Goal: Information Seeking & Learning: Find contact information

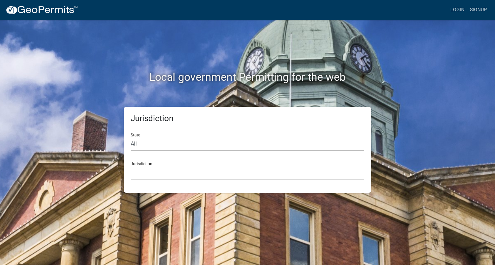
click at [173, 147] on select "All Colorado Georgia Indiana Iowa Kansas Minnesota Ohio South Carolina Wisconsin" at bounding box center [248, 144] width 234 height 14
select select "Georgia"
click at [131, 137] on select "All Colorado Georgia Indiana Iowa Kansas Minnesota Ohio South Carolina Wisconsin" at bounding box center [248, 144] width 234 height 14
click at [202, 171] on select "City of Bainbridge, Georgia Cook County, Georgia Crawford County, Georgia Gilme…" at bounding box center [248, 173] width 234 height 14
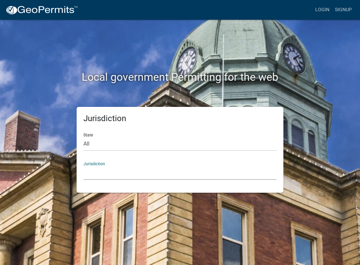
click at [158, 166] on select "City of Bainbridge, Georgia Cook County, Georgia Crawford County, Georgia Gilme…" at bounding box center [179, 173] width 193 height 14
click at [184, 160] on div "Jurisdiction City of Bainbridge, Georgia Cook County, Georgia Crawford County, …" at bounding box center [179, 167] width 193 height 23
click at [197, 170] on select "City of Bainbridge, Georgia Cook County, Georgia Crawford County, Georgia Gilme…" at bounding box center [179, 173] width 193 height 14
click at [116, 173] on select "City of Bainbridge, Georgia Cook County, Georgia Crawford County, Georgia Gilme…" at bounding box center [179, 173] width 193 height 14
click at [166, 179] on select "City of Bainbridge, Georgia Cook County, Georgia Crawford County, Georgia Gilme…" at bounding box center [179, 173] width 193 height 14
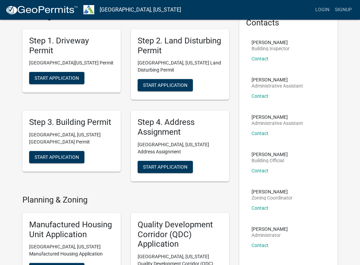
scroll to position [38, 0]
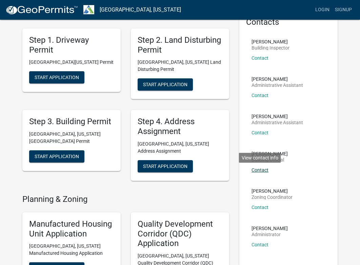
click at [262, 170] on link "Contact" at bounding box center [259, 169] width 17 height 5
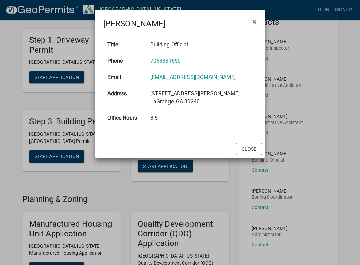
click at [160, 18] on h4 "Douglas Richardson" at bounding box center [134, 24] width 62 height 12
click at [160, 21] on h4 "Douglas Richardson" at bounding box center [134, 24] width 62 height 12
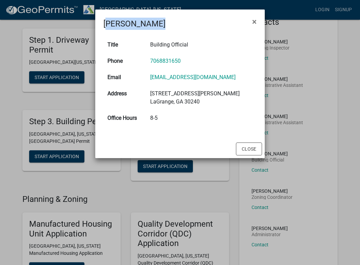
click at [176, 45] on td "Building Official" at bounding box center [201, 45] width 110 height 16
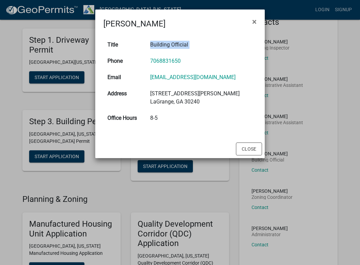
click at [176, 45] on td "Building Official" at bounding box center [201, 45] width 110 height 16
click at [135, 26] on h4 "Douglas Richardson" at bounding box center [134, 24] width 62 height 12
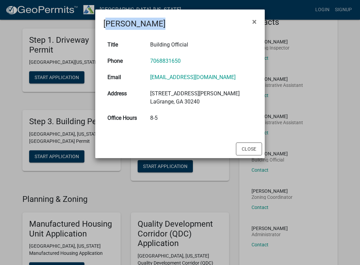
click at [135, 26] on h4 "Douglas Richardson" at bounding box center [134, 24] width 62 height 12
click at [255, 22] on span "×" at bounding box center [254, 21] width 4 height 9
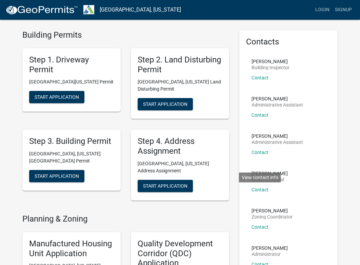
scroll to position [0, 0]
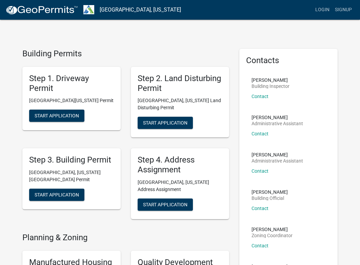
click at [310, 167] on li "Keanua Patterson Administrative Assistant Contact" at bounding box center [288, 165] width 85 height 37
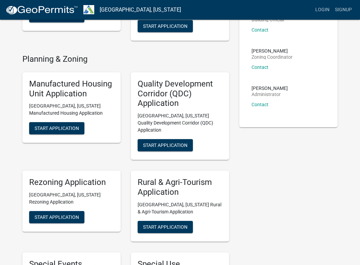
scroll to position [178, 0]
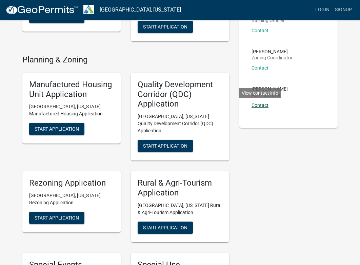
click at [263, 106] on link "Contact" at bounding box center [259, 104] width 17 height 5
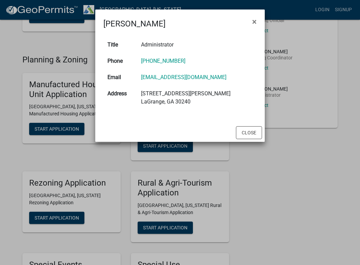
click at [127, 24] on h4 "Ruth West" at bounding box center [134, 24] width 62 height 12
copy h4 "Ruth West"
copy link "rwest@troupcountyga.gov"
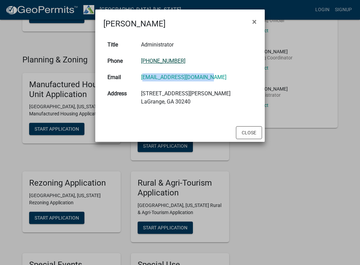
copy link "(706) 883-1650"
click at [253, 133] on button "Close" at bounding box center [249, 132] width 26 height 13
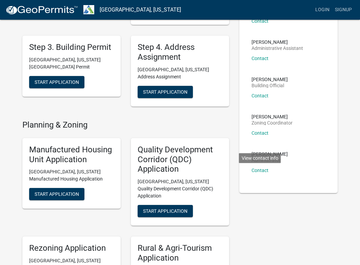
scroll to position [0, 0]
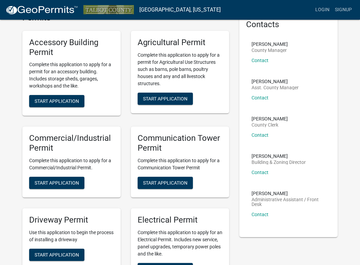
scroll to position [37, 0]
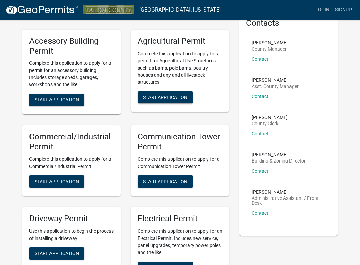
click at [278, 155] on p "Paul Higginbotham" at bounding box center [278, 154] width 54 height 5
click at [262, 171] on link "Contact" at bounding box center [259, 170] width 17 height 5
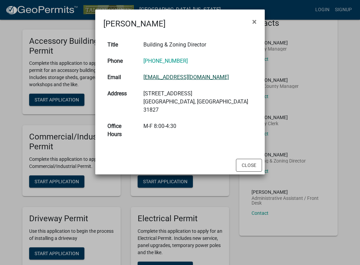
copy link "phigginbotham@talbotcountyga.org"
copy link "706-566-2820"
click at [197, 42] on td "Building & Zoning Director" at bounding box center [197, 45] width 117 height 16
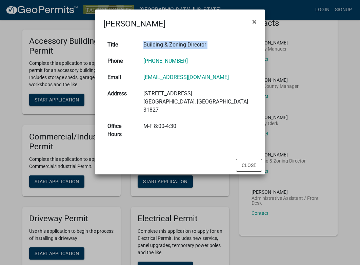
click at [197, 42] on td "Building & Zoning Director" at bounding box center [197, 45] width 117 height 16
copy td "Building & Zoning Director"
click at [299, 96] on ngb-modal-window "Paul Higginbotham × Title Building & Zoning Director Phone 706-566-2820 Email p…" at bounding box center [180, 132] width 360 height 265
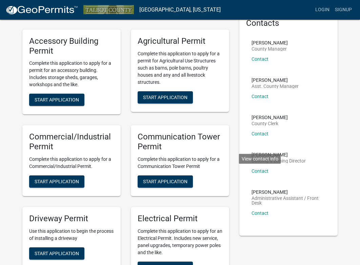
scroll to position [0, 0]
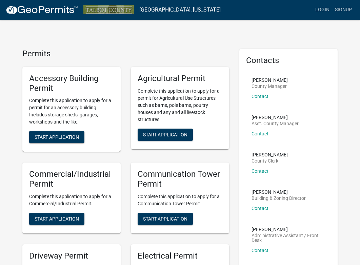
click at [283, 190] on p "Paul Higginbotham" at bounding box center [278, 191] width 54 height 5
drag, startPoint x: 293, startPoint y: 192, endPoint x: 262, endPoint y: 191, distance: 31.2
click at [262, 191] on p "Paul Higginbotham" at bounding box center [278, 191] width 54 height 5
copy p "Higginbotham"
click at [265, 210] on div "Paul Higginbotham Building & Zoning Director Contact View contact info" at bounding box center [278, 202] width 54 height 26
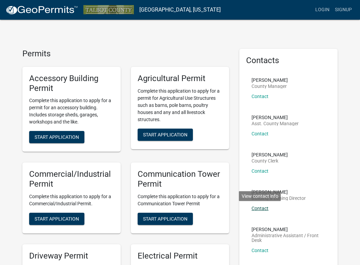
click at [265, 207] on link "Contact" at bounding box center [259, 207] width 17 height 5
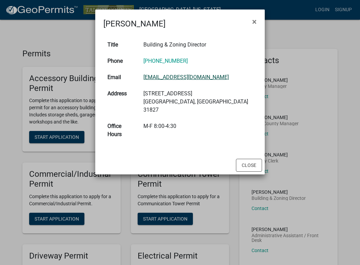
copy link "phigginbotham@talbotcountyga.org"
click at [310, 149] on ngb-modal-window "Paul Higginbotham × Title Building & Zoning Director Phone 706-566-2820 Email p…" at bounding box center [180, 132] width 360 height 265
click at [254, 21] on span "×" at bounding box center [254, 21] width 4 height 9
